Goal: Obtain resource: Obtain resource

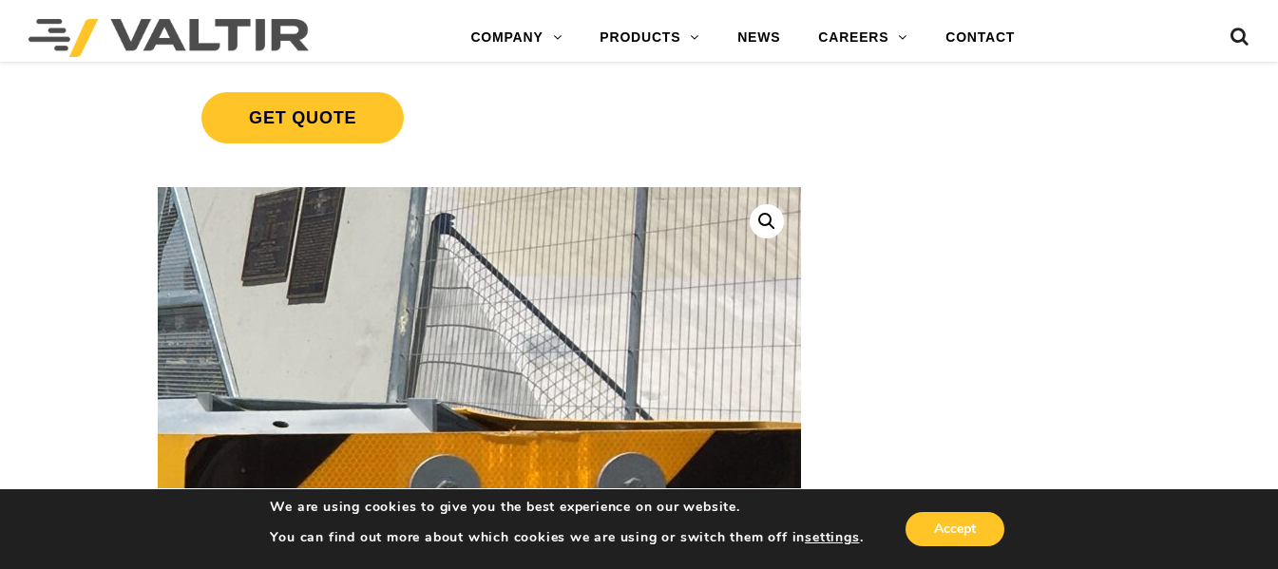
scroll to position [380, 0]
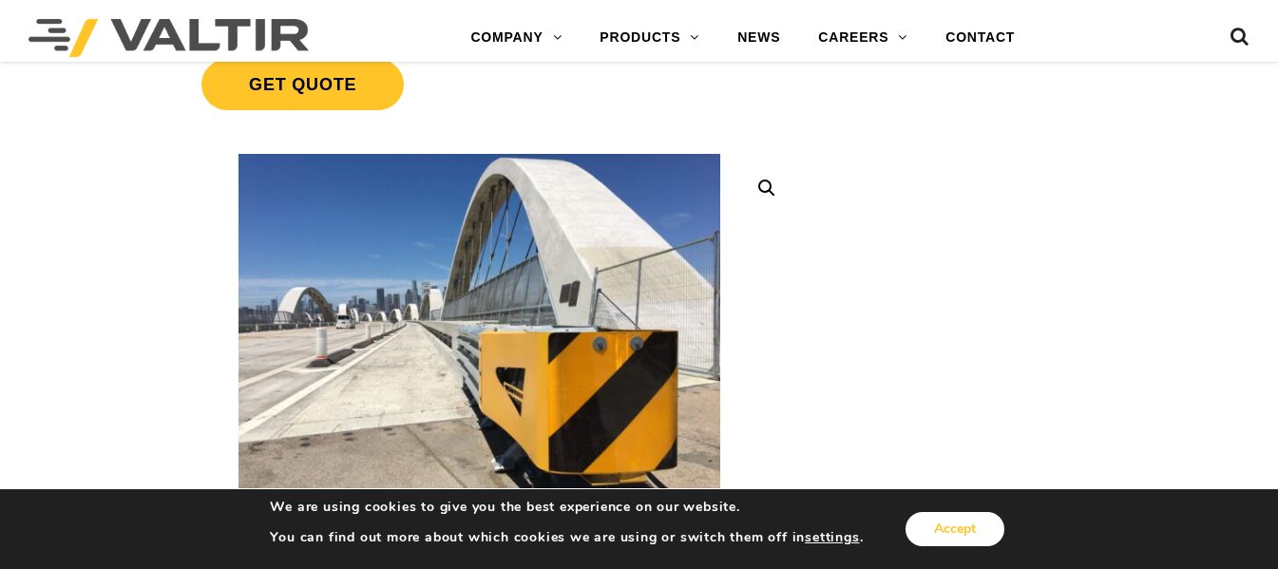
click at [938, 530] on button "Accept" at bounding box center [954, 529] width 99 height 34
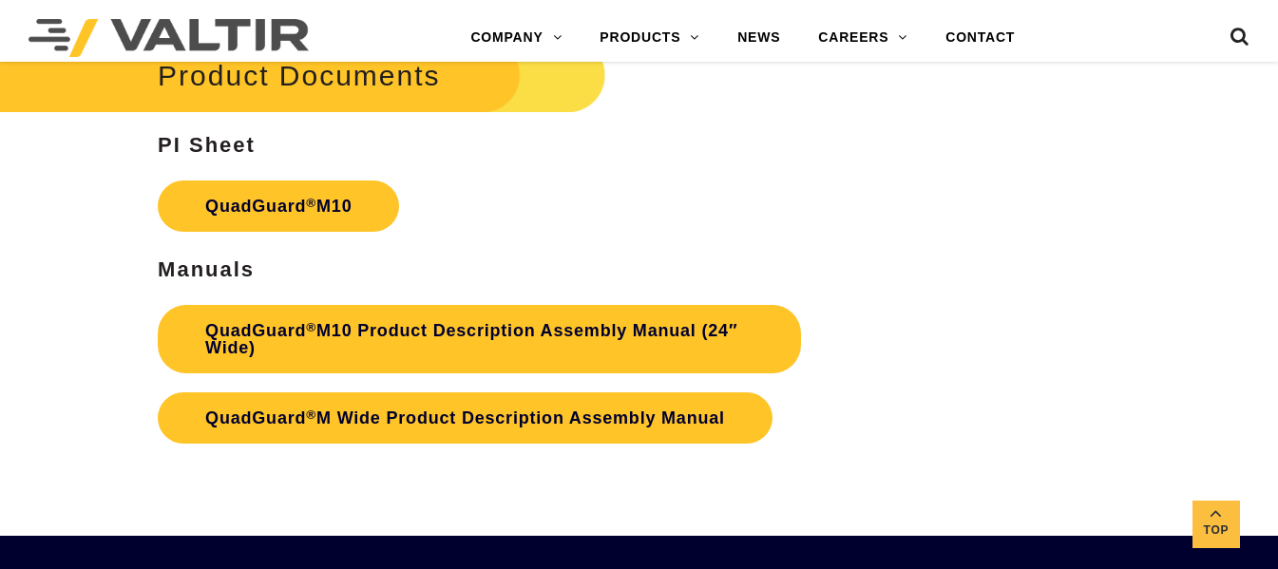
scroll to position [5700, 0]
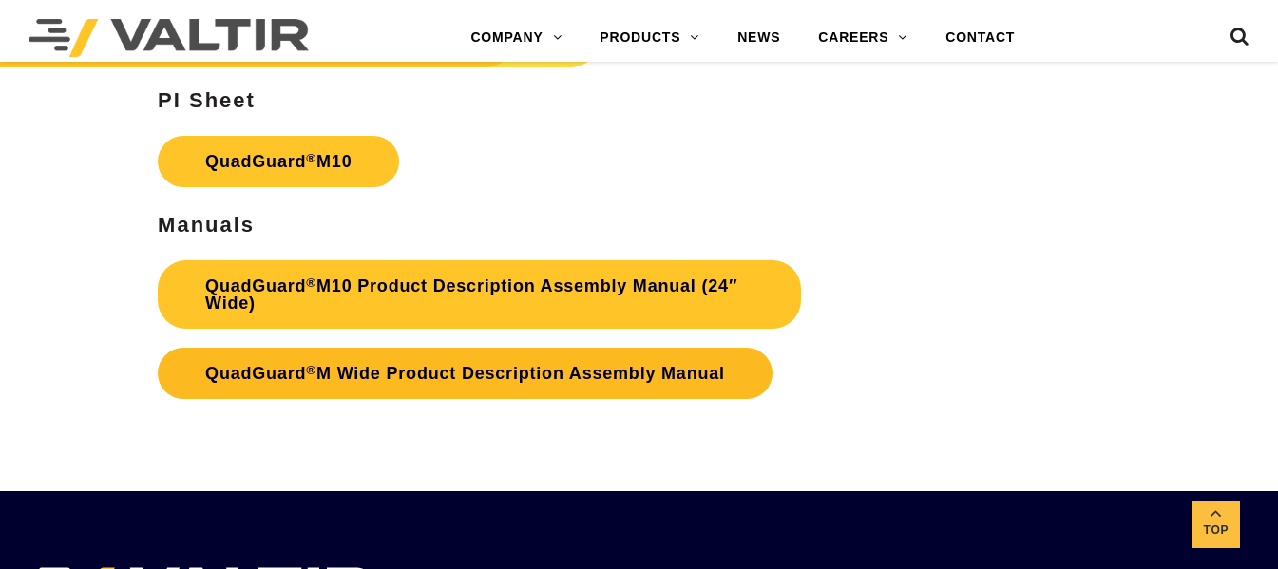
click at [455, 378] on link "QuadGuard ® M Wide Product Description Assembly Manual" at bounding box center [465, 373] width 615 height 51
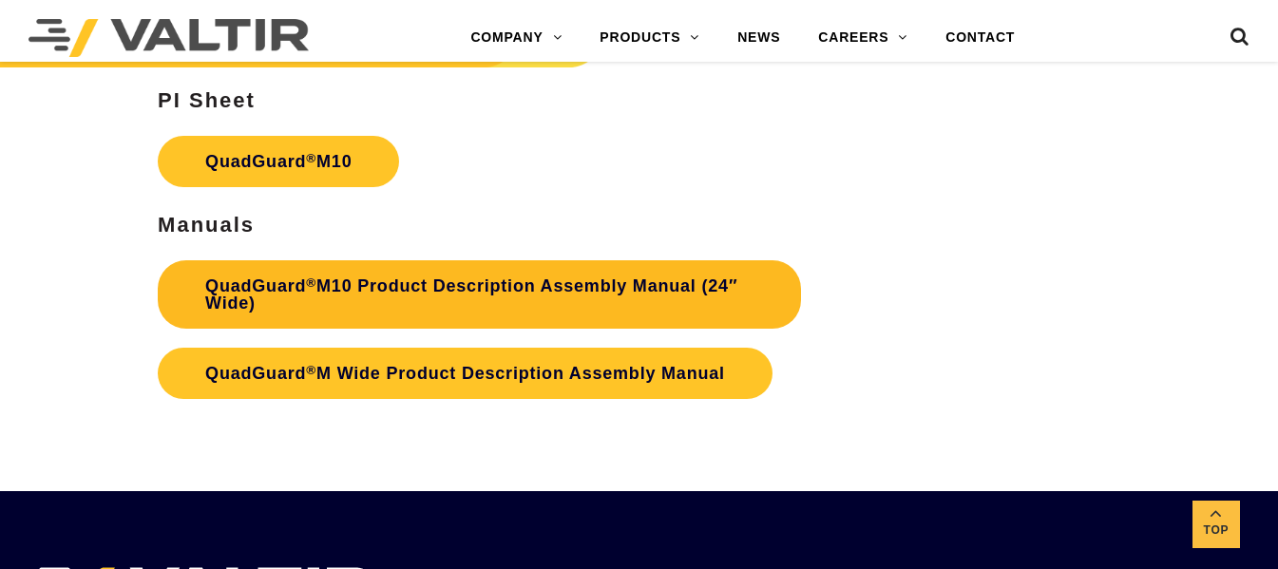
click at [605, 301] on link "QuadGuard ® M10 Product Description Assembly Manual (24″ Wide)" at bounding box center [479, 294] width 643 height 68
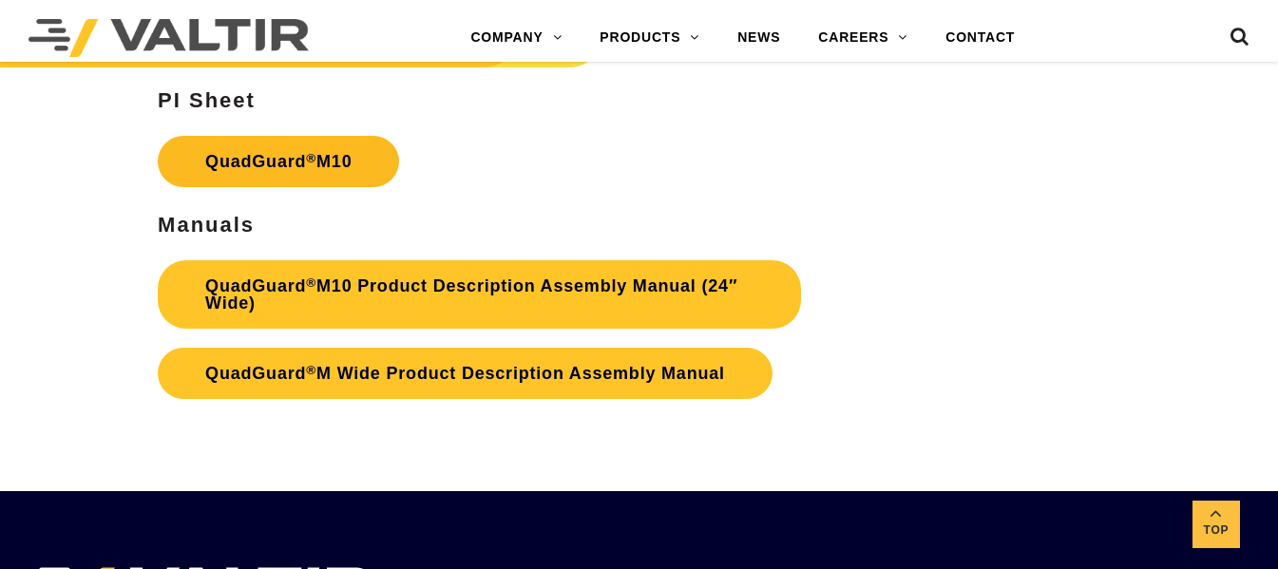
click at [315, 161] on sup "®" at bounding box center [311, 158] width 10 height 14
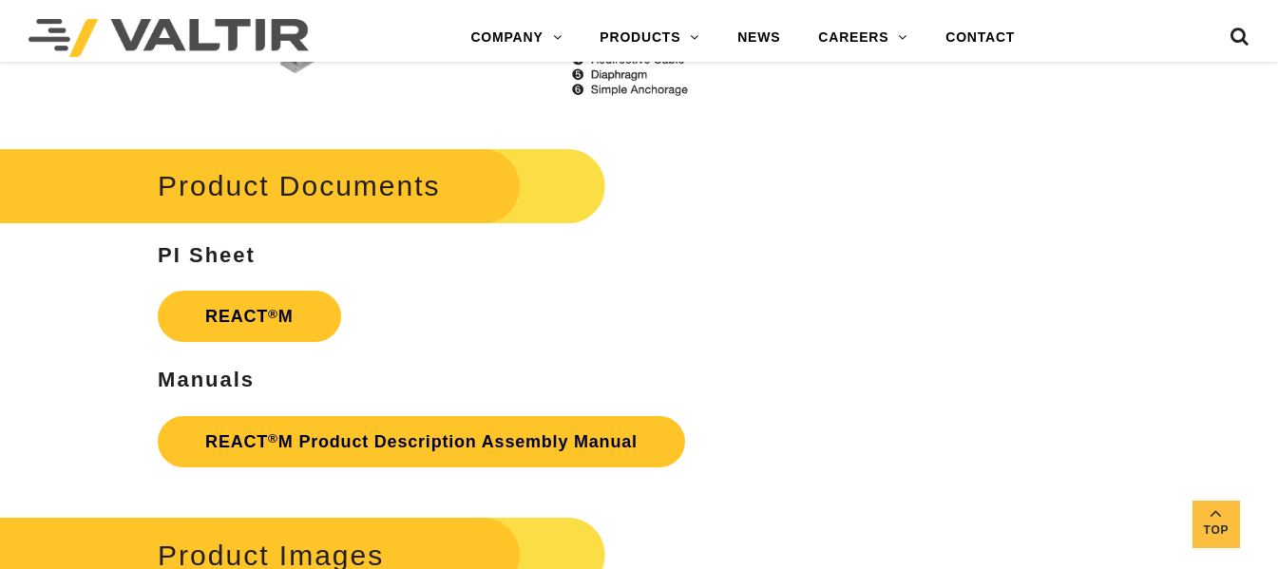
scroll to position [2470, 0]
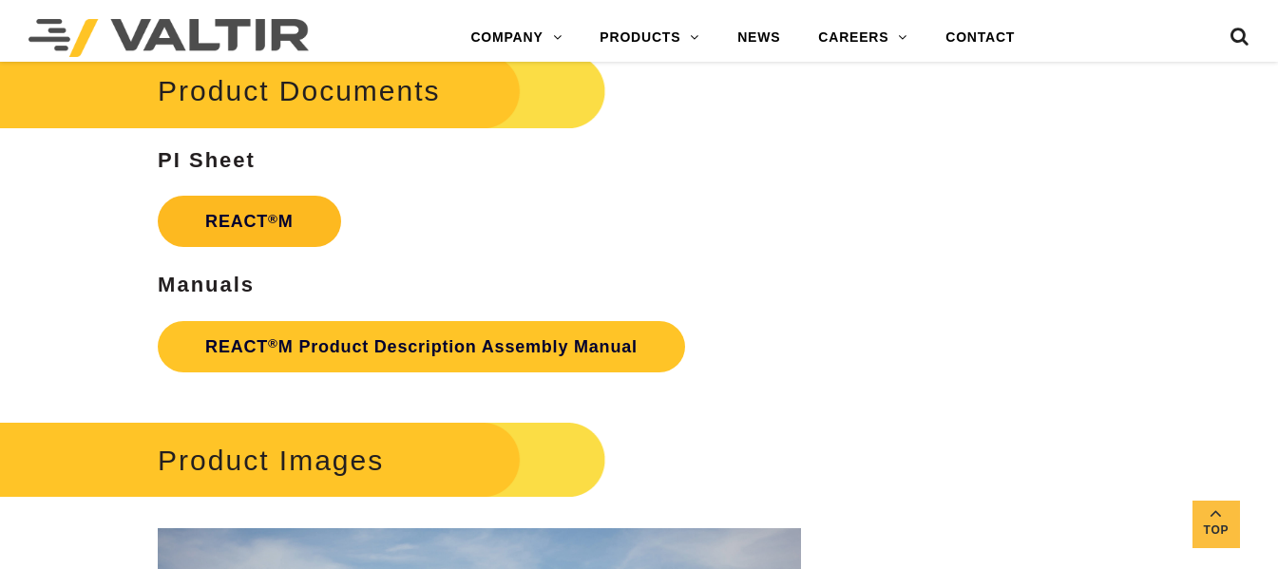
click at [273, 228] on strong "REACT ® M" at bounding box center [249, 221] width 88 height 19
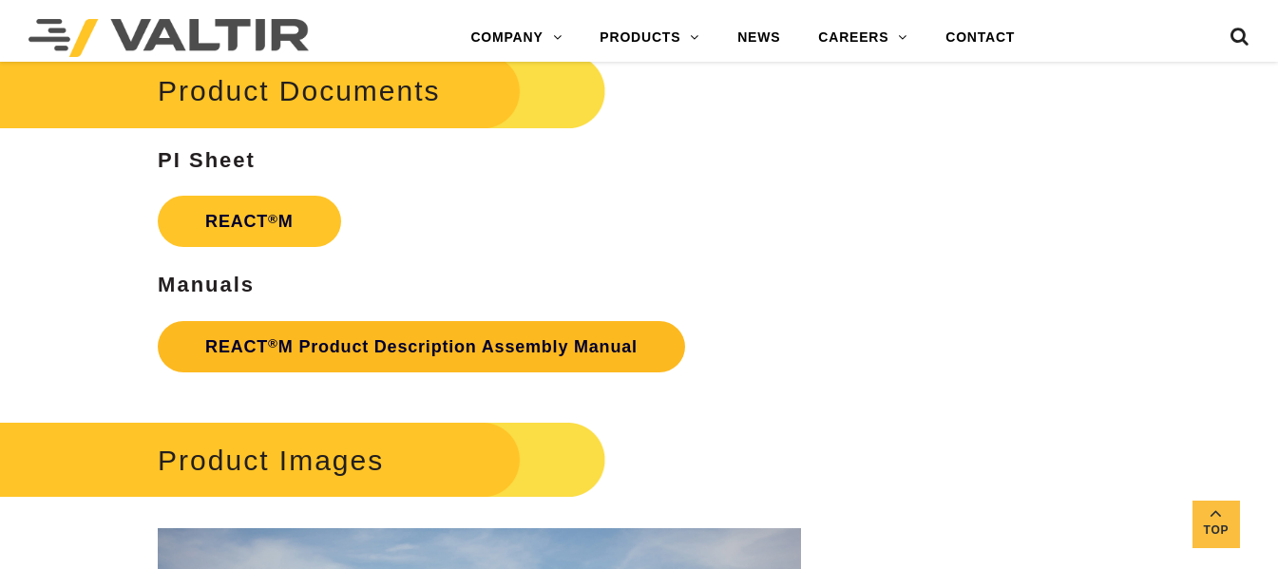
click at [615, 349] on link "REACT ® M Product Description Assembly Manual" at bounding box center [421, 346] width 527 height 51
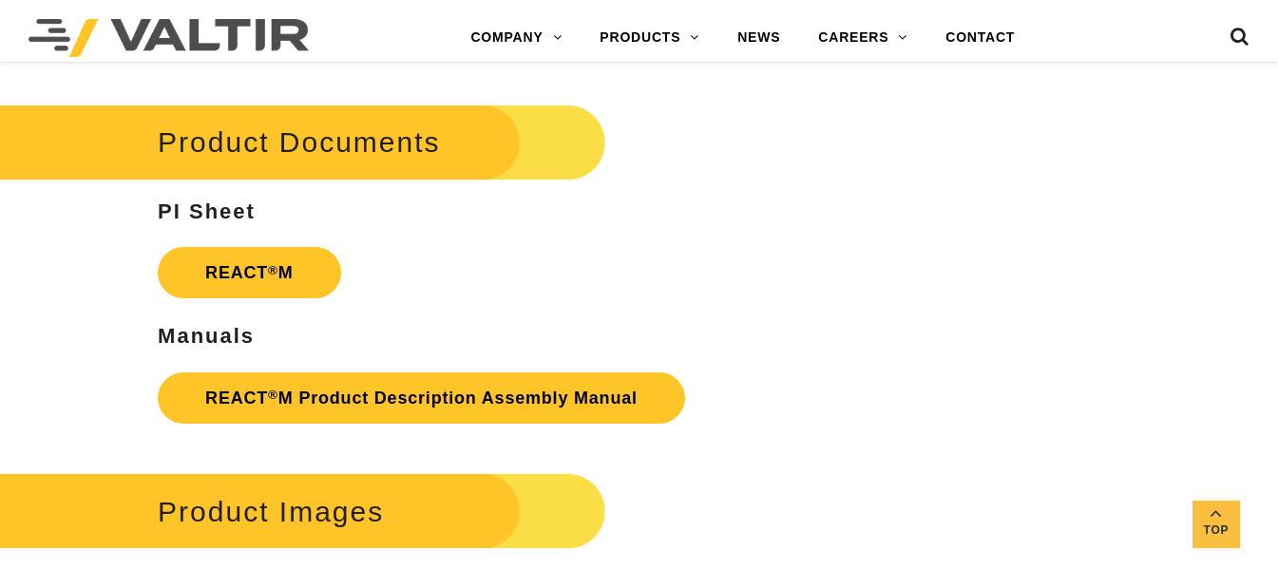
scroll to position [2375, 0]
